Goal: Task Accomplishment & Management: Manage account settings

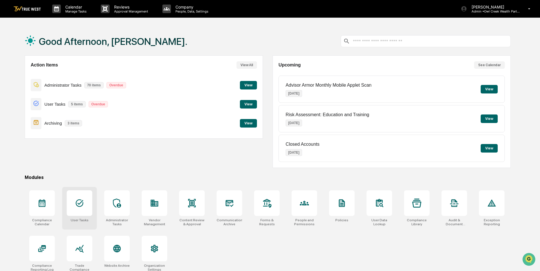
click at [85, 208] on div at bounding box center [80, 203] width 26 height 26
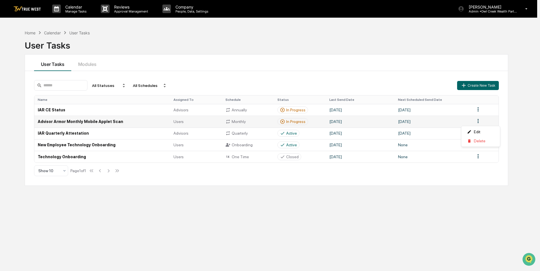
click at [480, 122] on html "Calendar Manage Tasks Reviews Approval Management Company People, Data, Setting…" at bounding box center [270, 135] width 540 height 271
click at [474, 141] on div "Delete" at bounding box center [481, 140] width 36 height 9
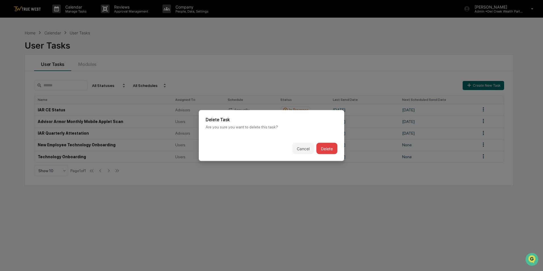
click at [331, 148] on button "Delete" at bounding box center [326, 148] width 21 height 11
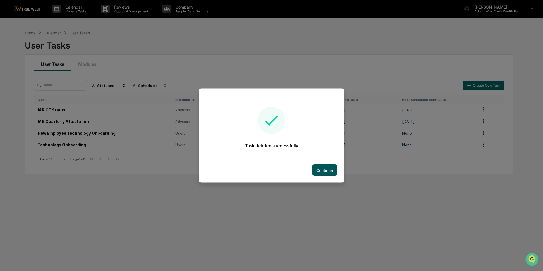
click at [329, 171] on button "Continue" at bounding box center [325, 169] width 26 height 11
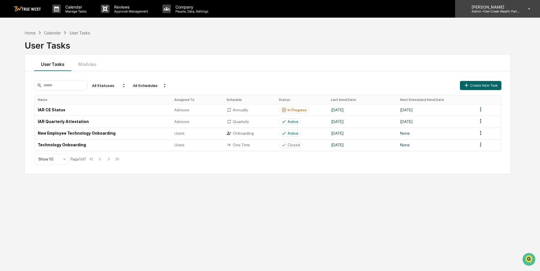
click at [482, 11] on p "Admin • Owl Creek Wealth Partners" at bounding box center [493, 11] width 53 height 4
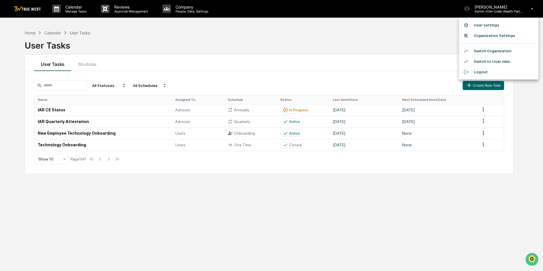
click at [478, 49] on li "Switch Organization" at bounding box center [499, 51] width 80 height 11
